Goal: Obtain resource: Download file/media

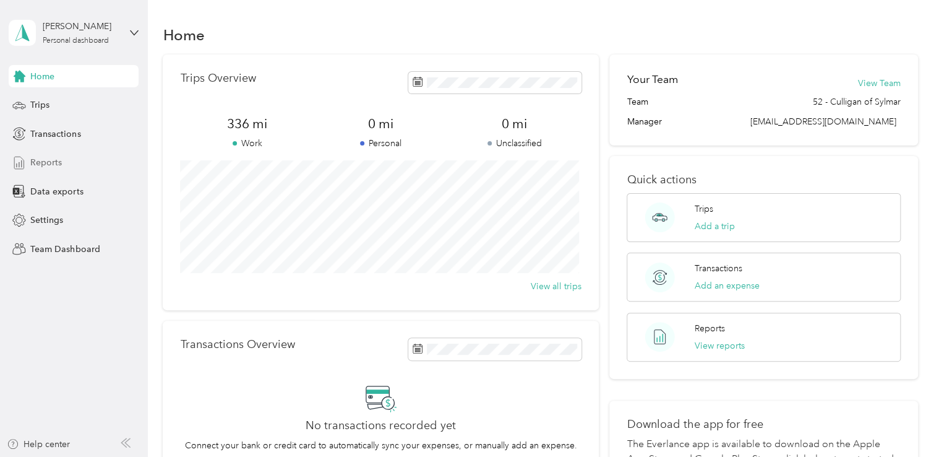
click at [59, 162] on span "Reports" at bounding box center [46, 162] width 32 height 13
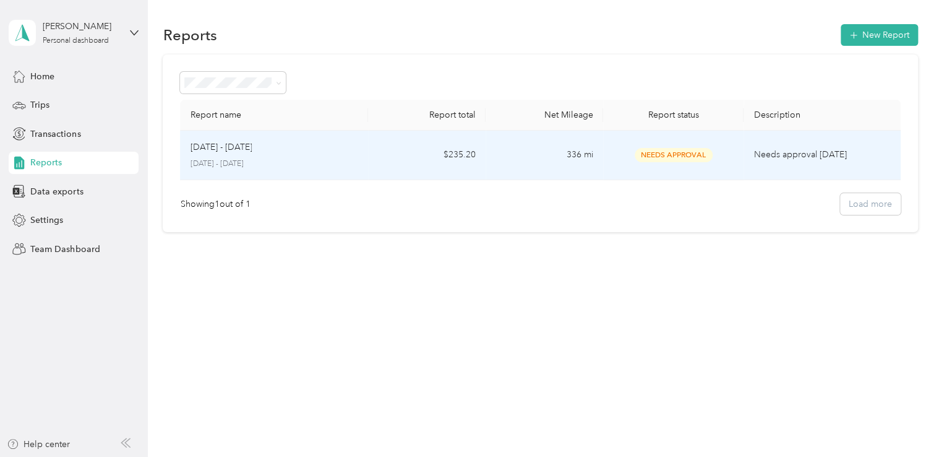
click at [791, 156] on p "Needs approval [DATE]" at bounding box center [822, 155] width 137 height 14
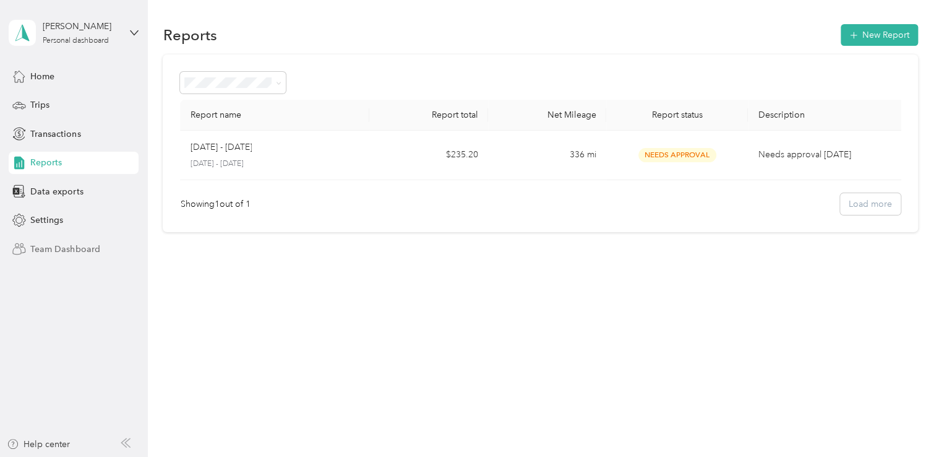
click at [66, 245] on span "Team Dashboard" at bounding box center [64, 249] width 69 height 13
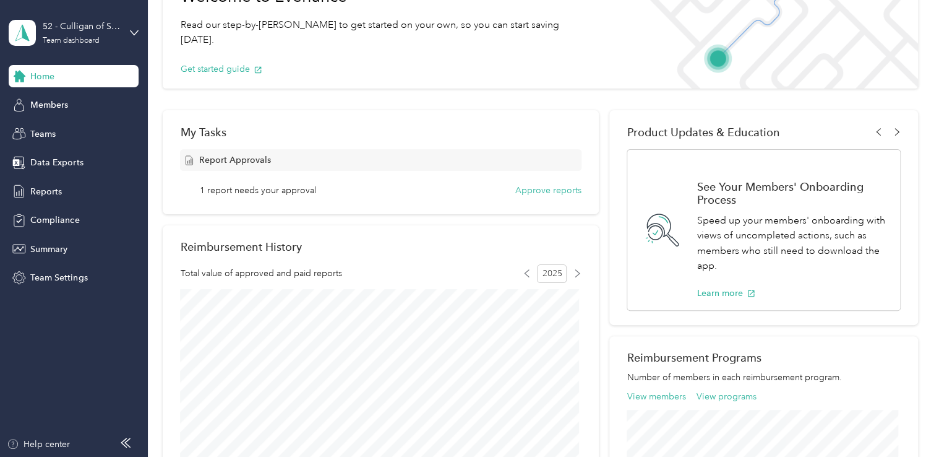
scroll to position [87, 0]
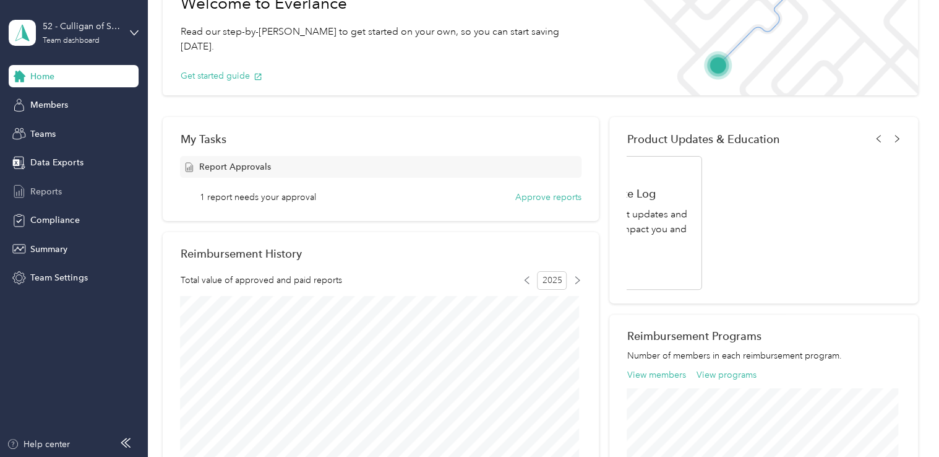
click at [49, 191] on span "Reports" at bounding box center [46, 191] width 32 height 13
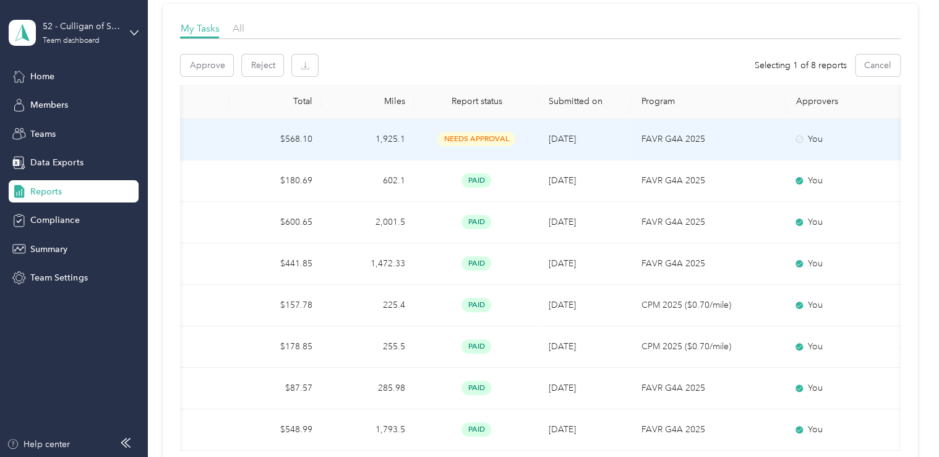
scroll to position [0, 312]
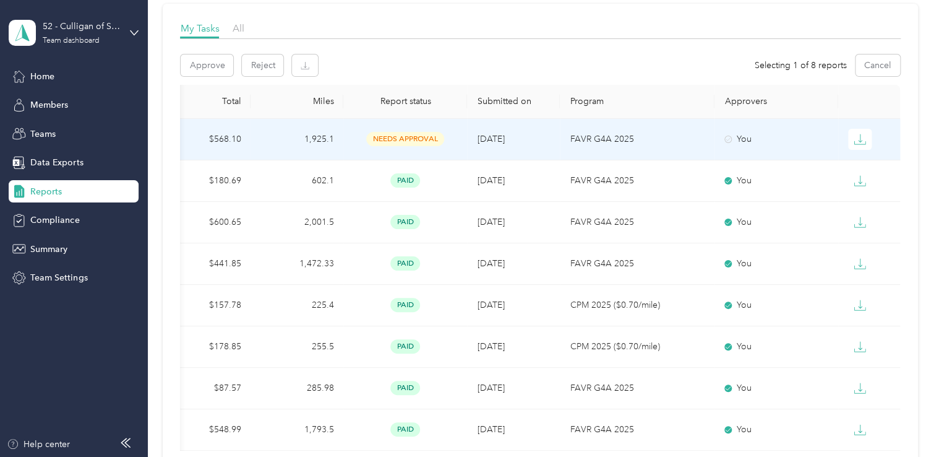
click at [733, 137] on div "You" at bounding box center [777, 139] width 104 height 14
click at [857, 137] on icon "button" at bounding box center [860, 139] width 12 height 12
click at [618, 139] on p "FAVR G4A 2025" at bounding box center [637, 139] width 135 height 14
click at [871, 157] on div "PDF" at bounding box center [867, 160] width 26 height 13
click at [862, 38] on p "Success! Check your inbox for the report in the file 10C6197DE-0004.pdf!" at bounding box center [818, 40] width 158 height 46
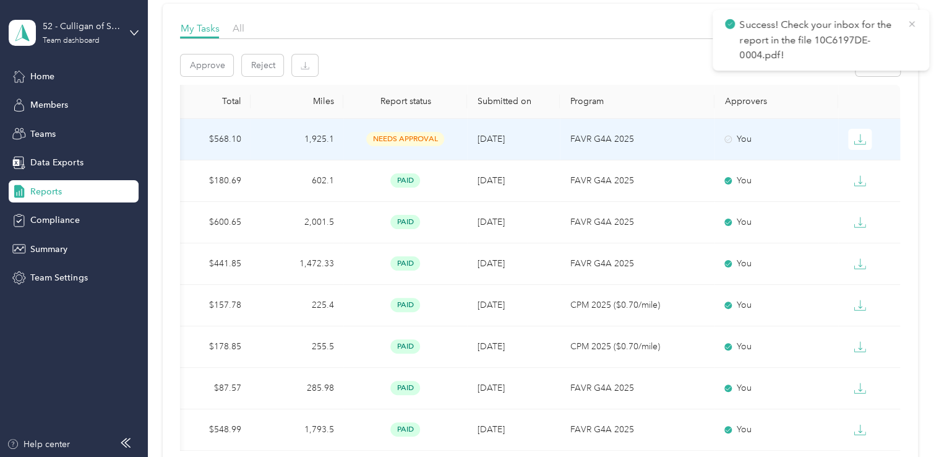
click at [913, 26] on icon at bounding box center [912, 24] width 6 height 6
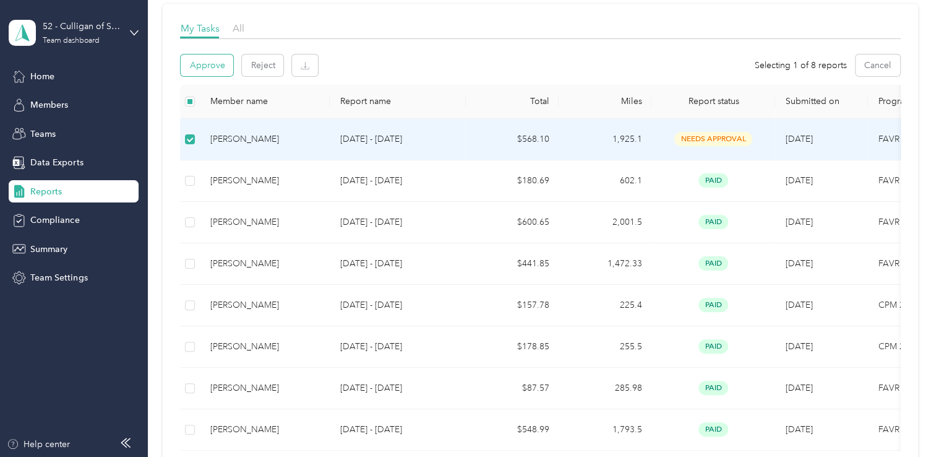
click at [215, 56] on button "Approve" at bounding box center [207, 65] width 53 height 22
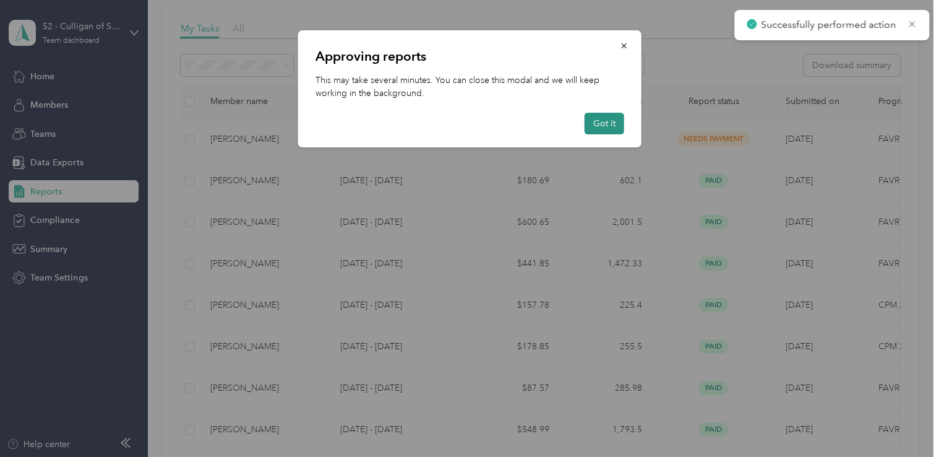
click at [609, 118] on button "Got it" at bounding box center [605, 124] width 40 height 22
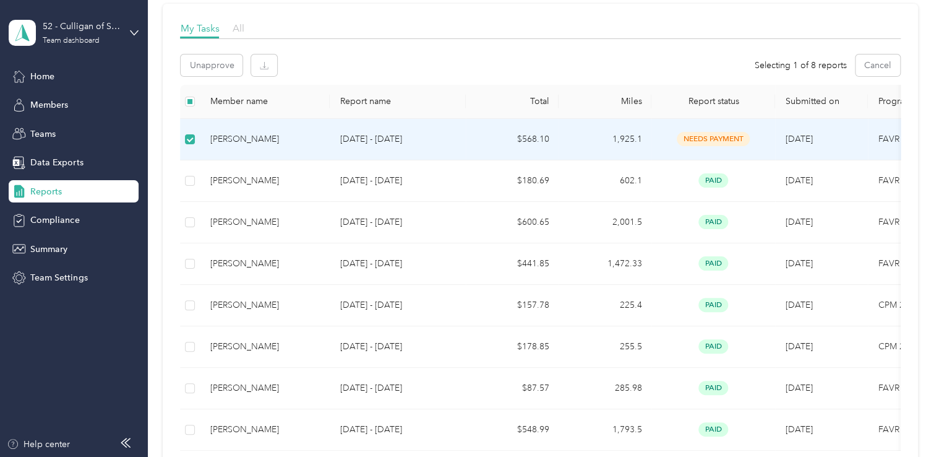
click at [242, 28] on span "All" at bounding box center [238, 28] width 12 height 12
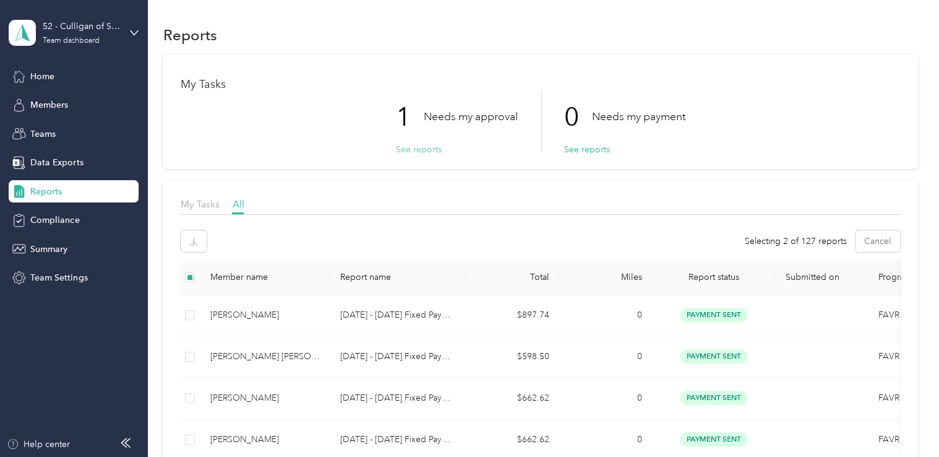
click at [419, 145] on button "See reports" at bounding box center [418, 149] width 46 height 13
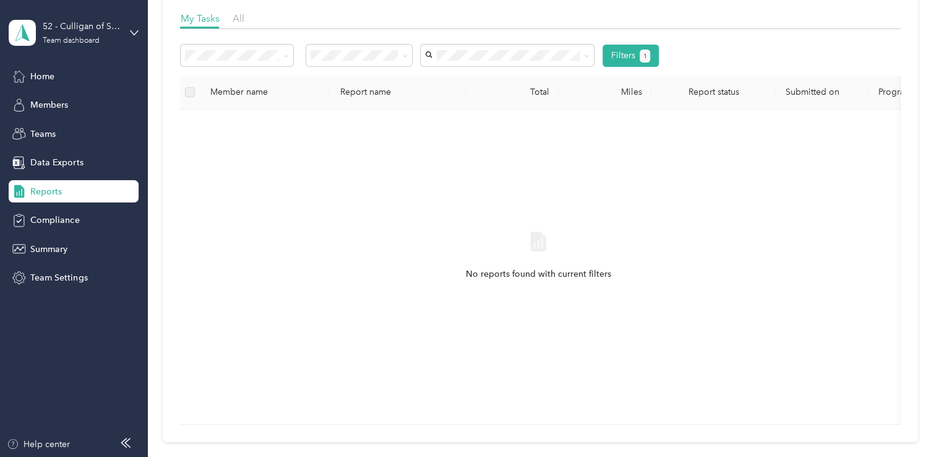
scroll to position [124, 0]
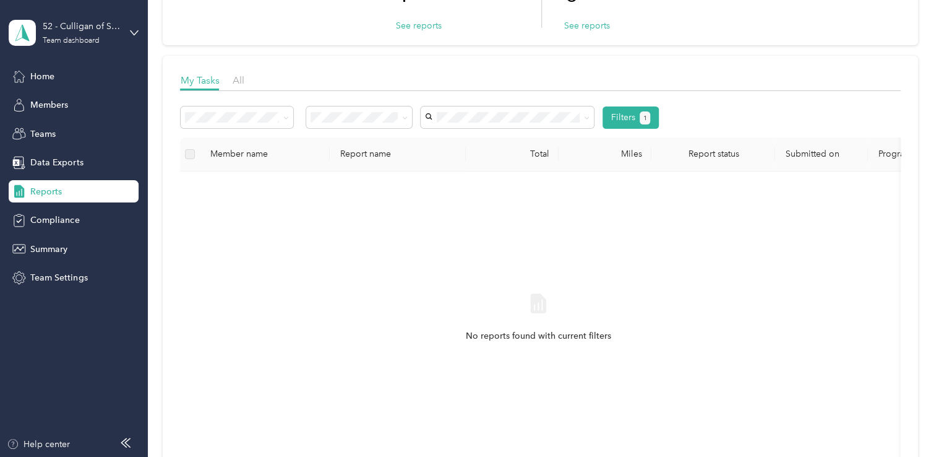
click at [210, 150] on div "Member name" at bounding box center [265, 153] width 110 height 11
click at [197, 157] on th at bounding box center [190, 154] width 20 height 34
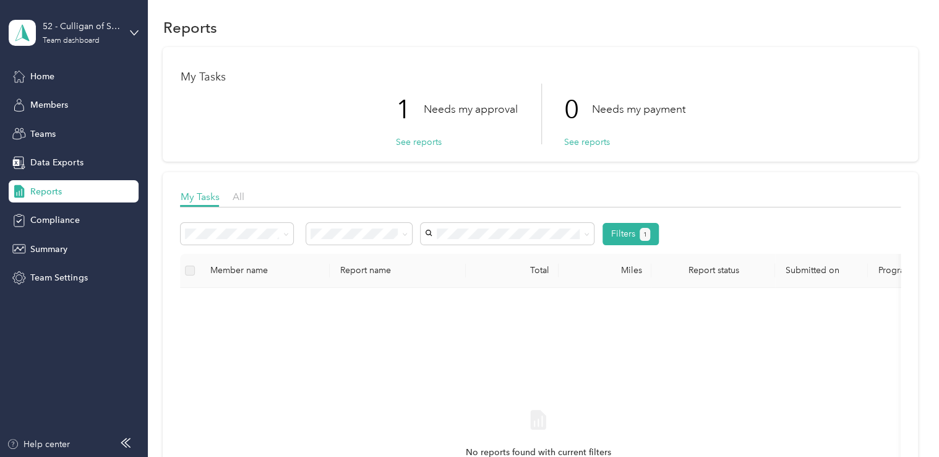
scroll to position [0, 0]
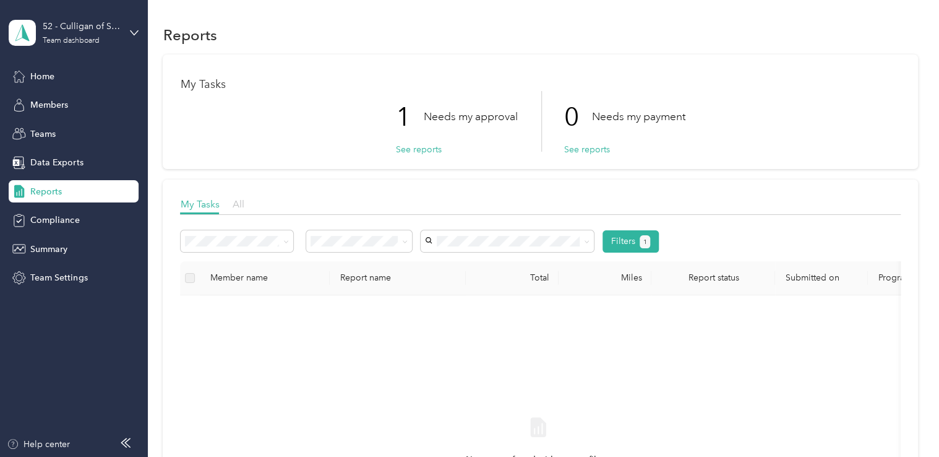
click at [238, 204] on span "All" at bounding box center [238, 204] width 12 height 12
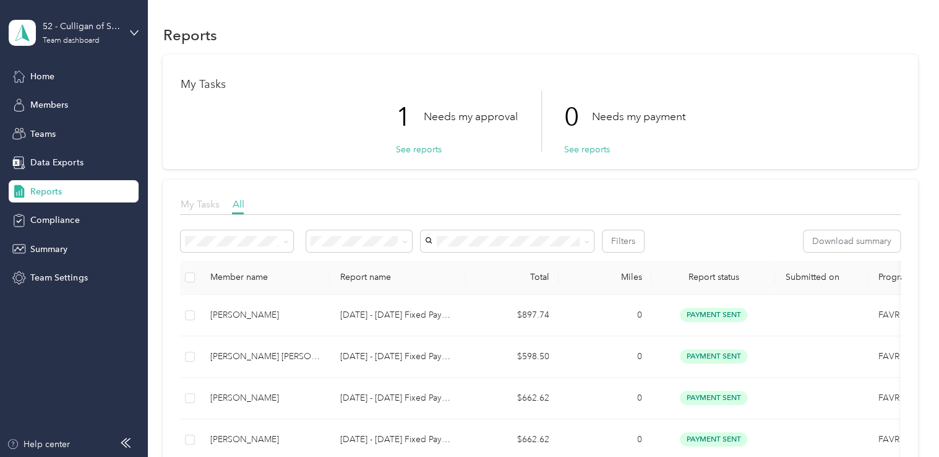
click at [200, 199] on span "My Tasks" at bounding box center [199, 204] width 39 height 12
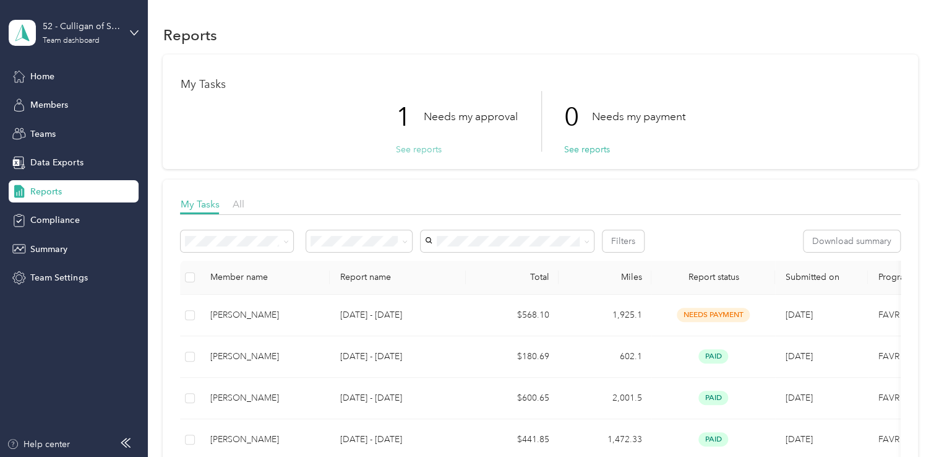
click at [407, 147] on button "See reports" at bounding box center [418, 149] width 46 height 13
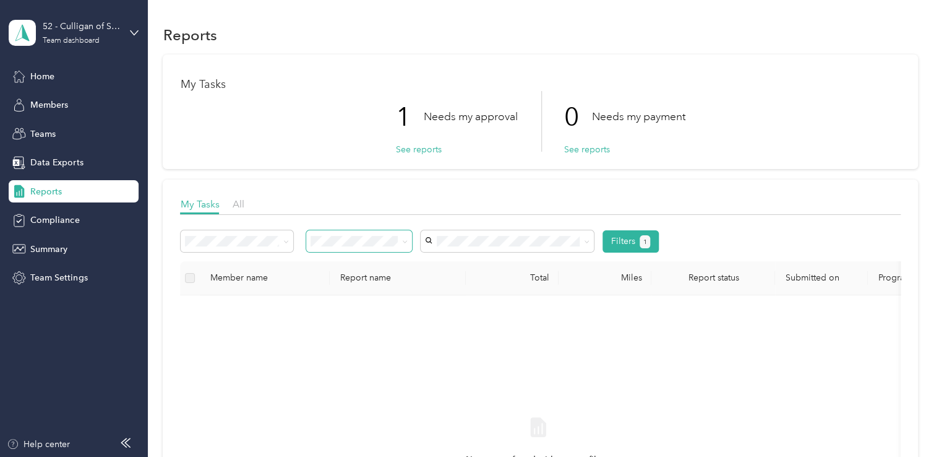
click at [405, 236] on span at bounding box center [405, 241] width 6 height 11
click at [405, 243] on icon at bounding box center [405, 242] width 6 height 6
click at [460, 346] on div "No reports found with current filters" at bounding box center [538, 452] width 697 height 295
click at [490, 360] on div "No reports found with current filters" at bounding box center [538, 452] width 697 height 295
click at [418, 150] on button "See reports" at bounding box center [418, 149] width 46 height 13
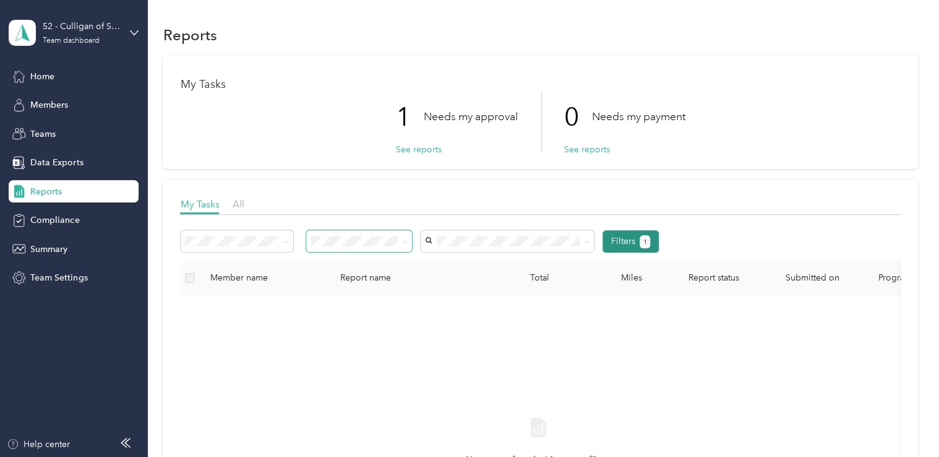
click at [648, 238] on button "1" at bounding box center [645, 241] width 11 height 13
click at [454, 112] on p "Needs my approval" at bounding box center [470, 116] width 94 height 15
click at [191, 80] on h1 "My Tasks" at bounding box center [540, 84] width 720 height 13
click at [236, 311] on body "52 - Culligan of Sylmar Team dashboard Home Members Teams Data Exports Reports …" at bounding box center [466, 228] width 933 height 457
click at [398, 238] on span at bounding box center [403, 240] width 10 height 13
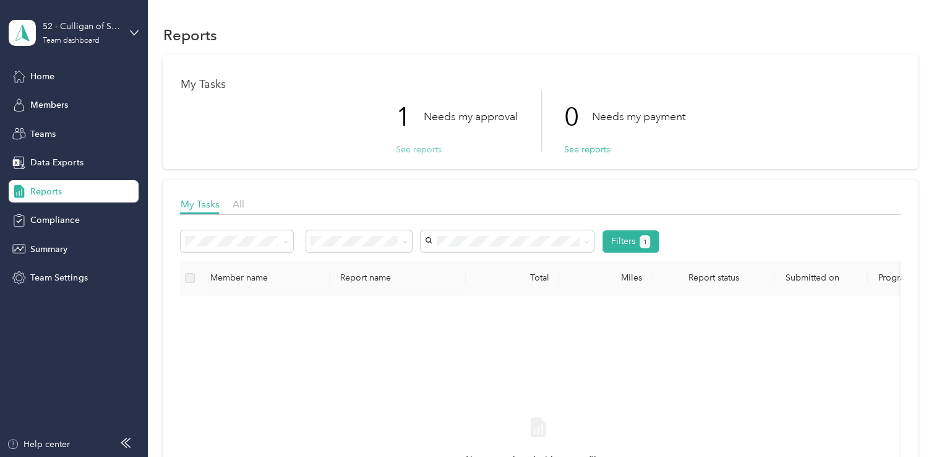
click at [423, 152] on button "See reports" at bounding box center [418, 149] width 46 height 13
click at [578, 149] on button "See reports" at bounding box center [587, 149] width 46 height 13
click at [414, 139] on p "1" at bounding box center [409, 117] width 28 height 52
click at [416, 148] on button "See reports" at bounding box center [418, 149] width 46 height 13
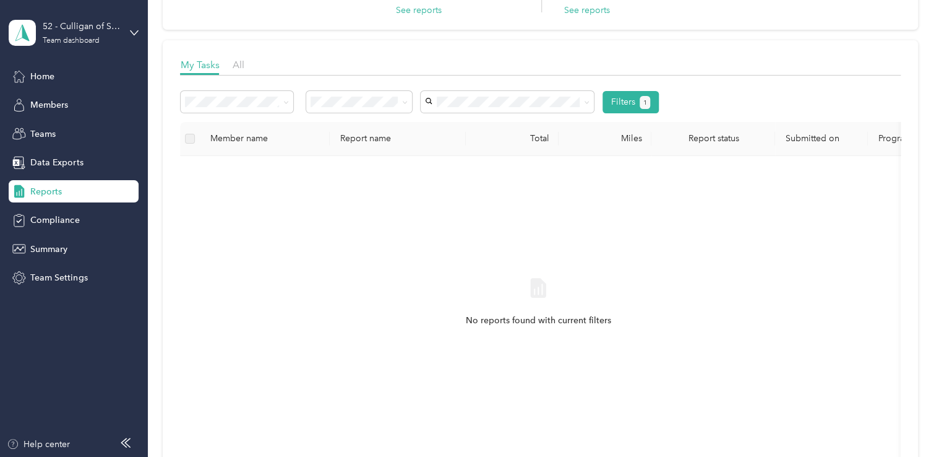
scroll to position [186, 0]
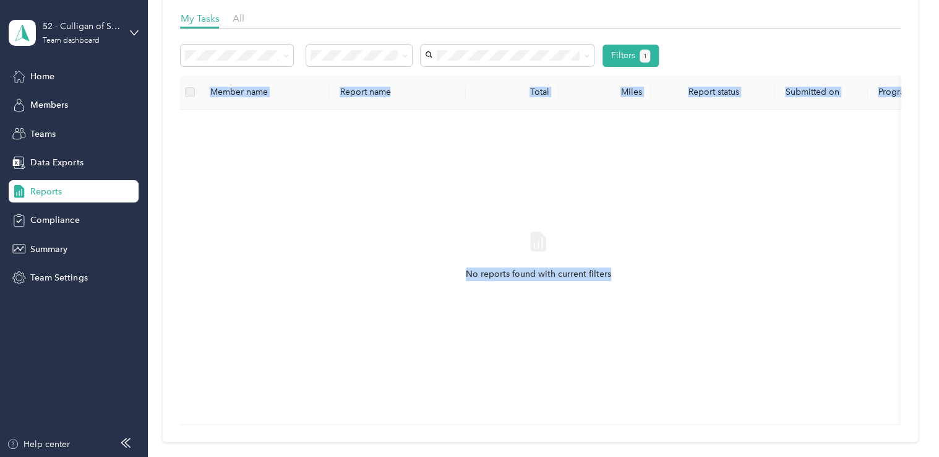
drag, startPoint x: 610, startPoint y: 422, endPoint x: 616, endPoint y: 425, distance: 6.9
click at [616, 424] on div "Member name Report name Total Miles Report status Submitted on Program Approver…" at bounding box center [540, 249] width 720 height 349
click at [647, 335] on div "No reports found with current filters" at bounding box center [538, 266] width 697 height 295
click at [617, 194] on div "No reports found with current filters" at bounding box center [538, 266] width 697 height 295
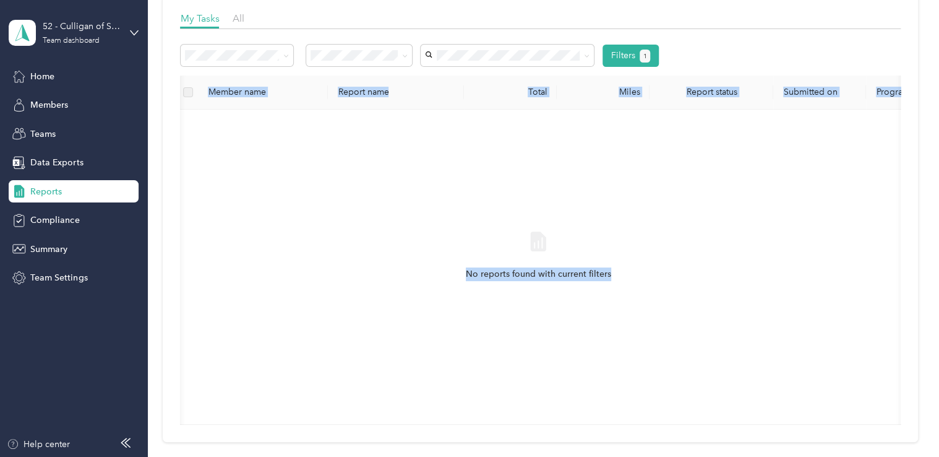
click at [426, 289] on div "No reports found with current filters" at bounding box center [538, 266] width 697 height 295
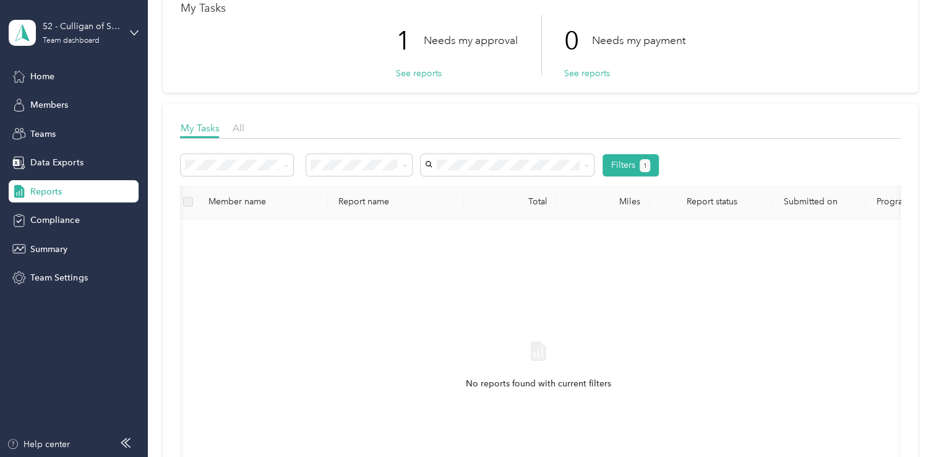
scroll to position [0, 0]
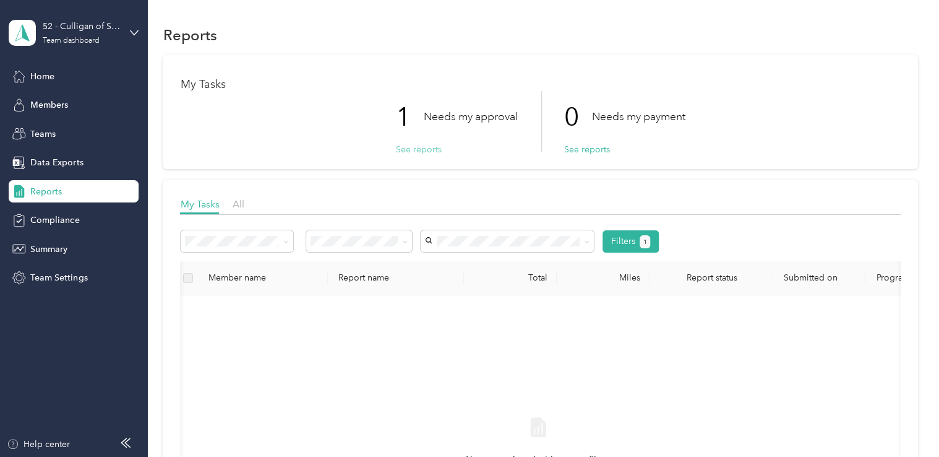
click at [419, 150] on button "See reports" at bounding box center [418, 149] width 46 height 13
click at [463, 116] on p "Needs my approval" at bounding box center [470, 116] width 94 height 15
click at [40, 134] on span "Teams" at bounding box center [42, 133] width 25 height 13
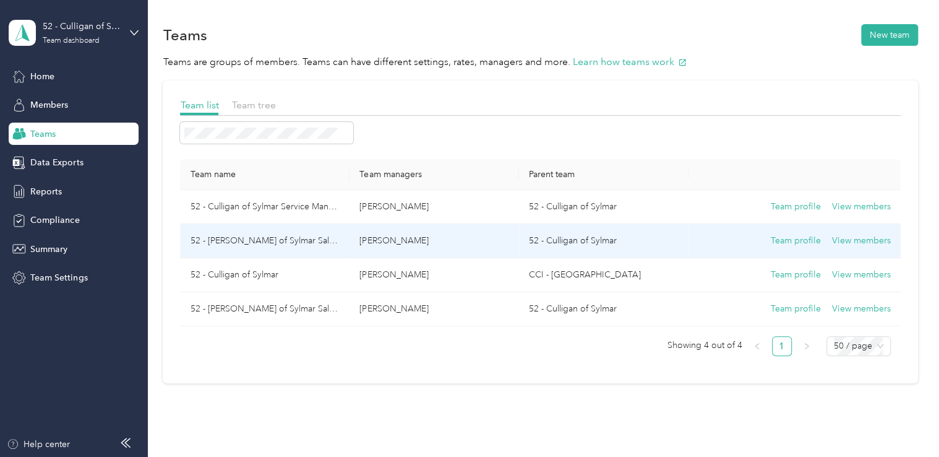
click at [612, 245] on td "52 - Culligan of Sylmar" at bounding box center [604, 241] width 170 height 34
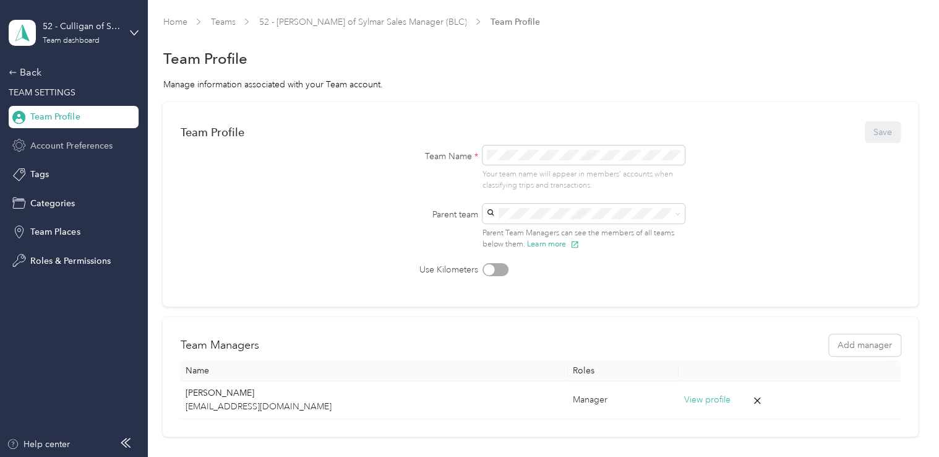
click at [74, 150] on span "Account Preferences" at bounding box center [71, 145] width 82 height 13
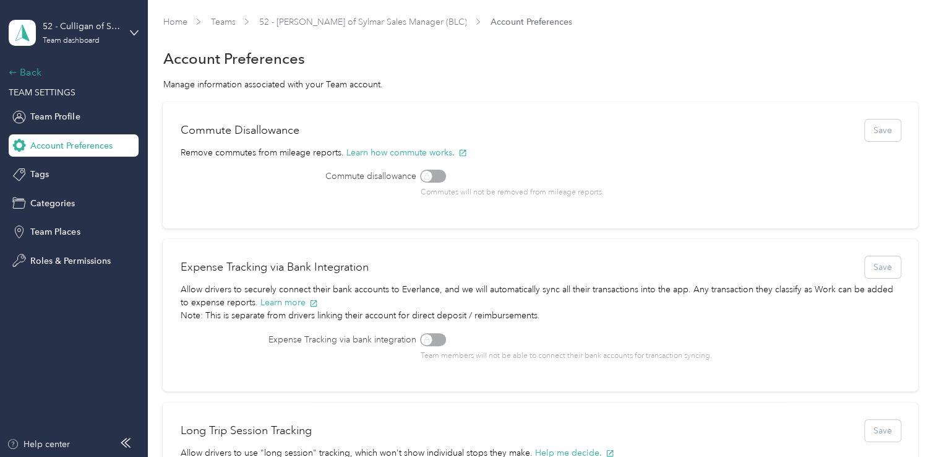
click at [30, 79] on div "Back" at bounding box center [71, 72] width 124 height 15
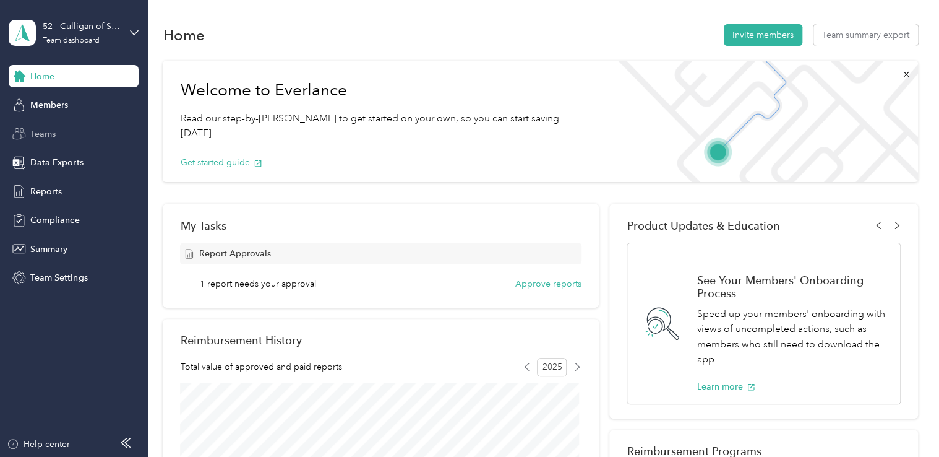
click at [69, 136] on div "Teams" at bounding box center [74, 134] width 130 height 22
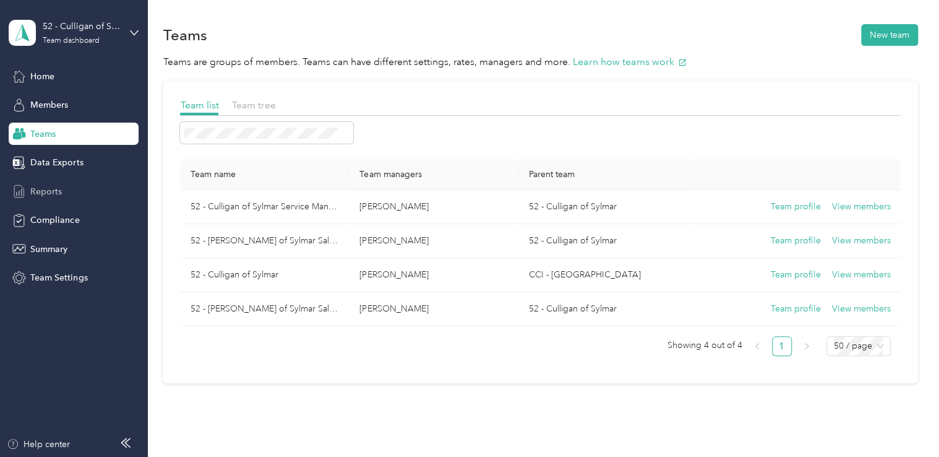
click at [47, 198] on div "Reports" at bounding box center [74, 191] width 130 height 22
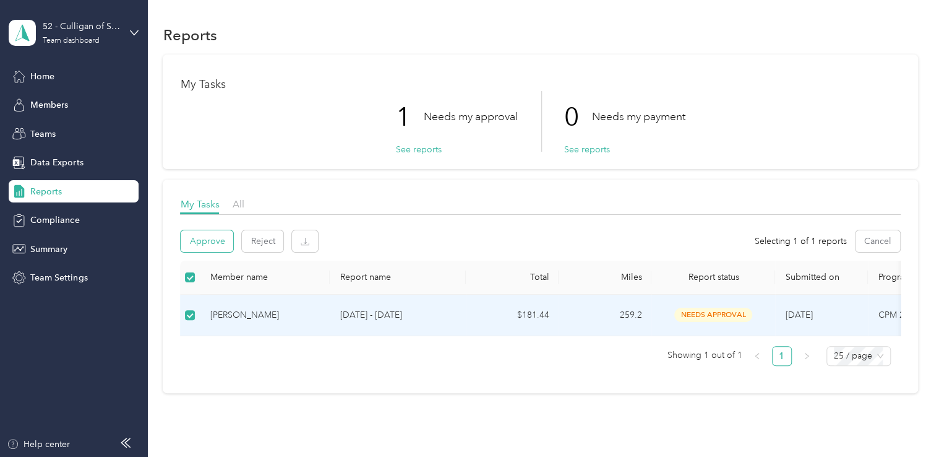
click at [209, 241] on button "Approve" at bounding box center [207, 241] width 53 height 22
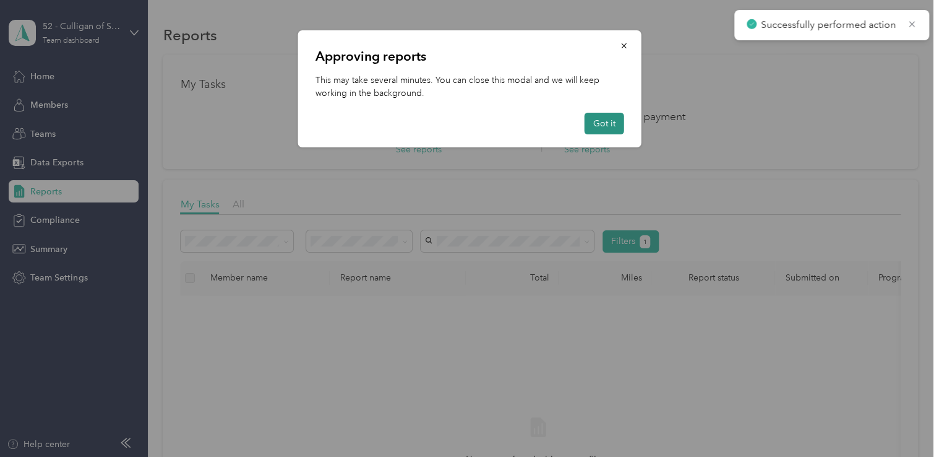
click at [612, 121] on button "Got it" at bounding box center [605, 124] width 40 height 22
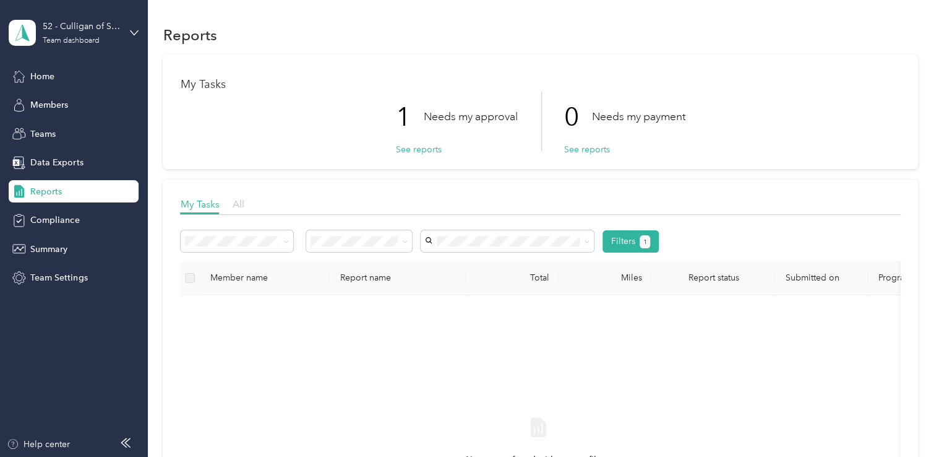
click at [238, 202] on span "All" at bounding box center [238, 204] width 12 height 12
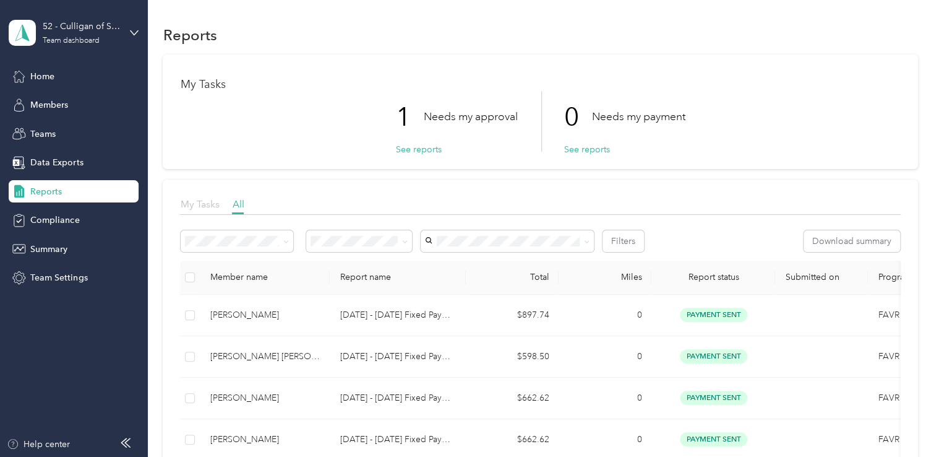
click at [200, 201] on span "My Tasks" at bounding box center [199, 204] width 39 height 12
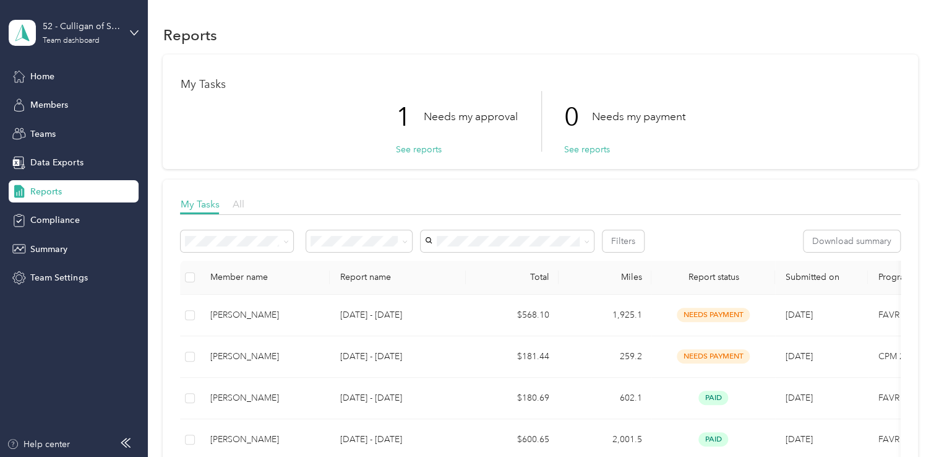
click at [243, 202] on span "All" at bounding box center [238, 204] width 12 height 12
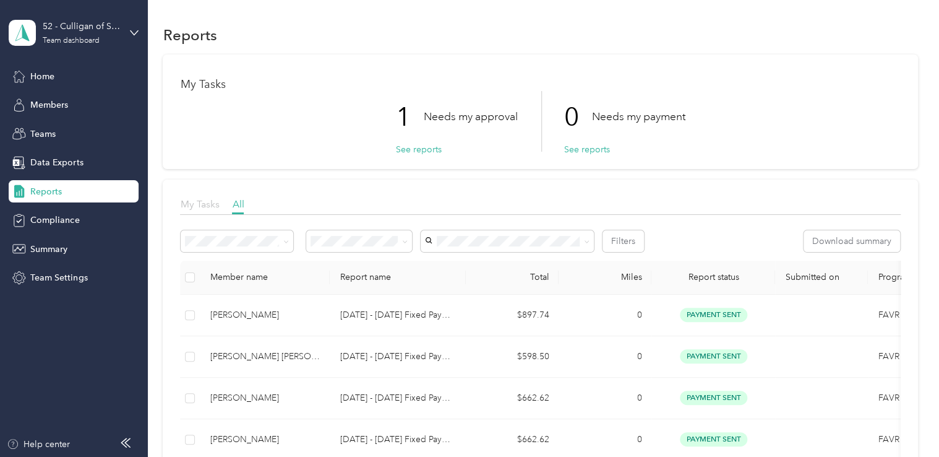
click at [199, 206] on span "My Tasks" at bounding box center [199, 204] width 39 height 12
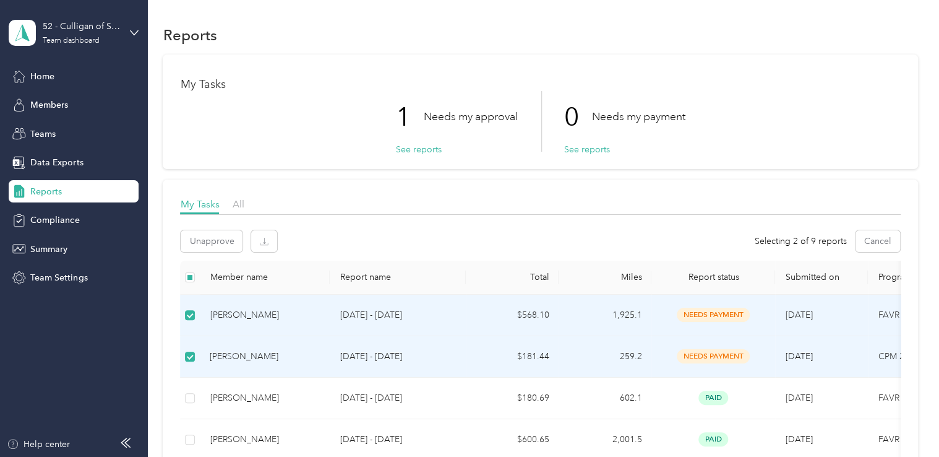
click at [190, 364] on td at bounding box center [190, 356] width 20 height 41
